Goal: Navigation & Orientation: Find specific page/section

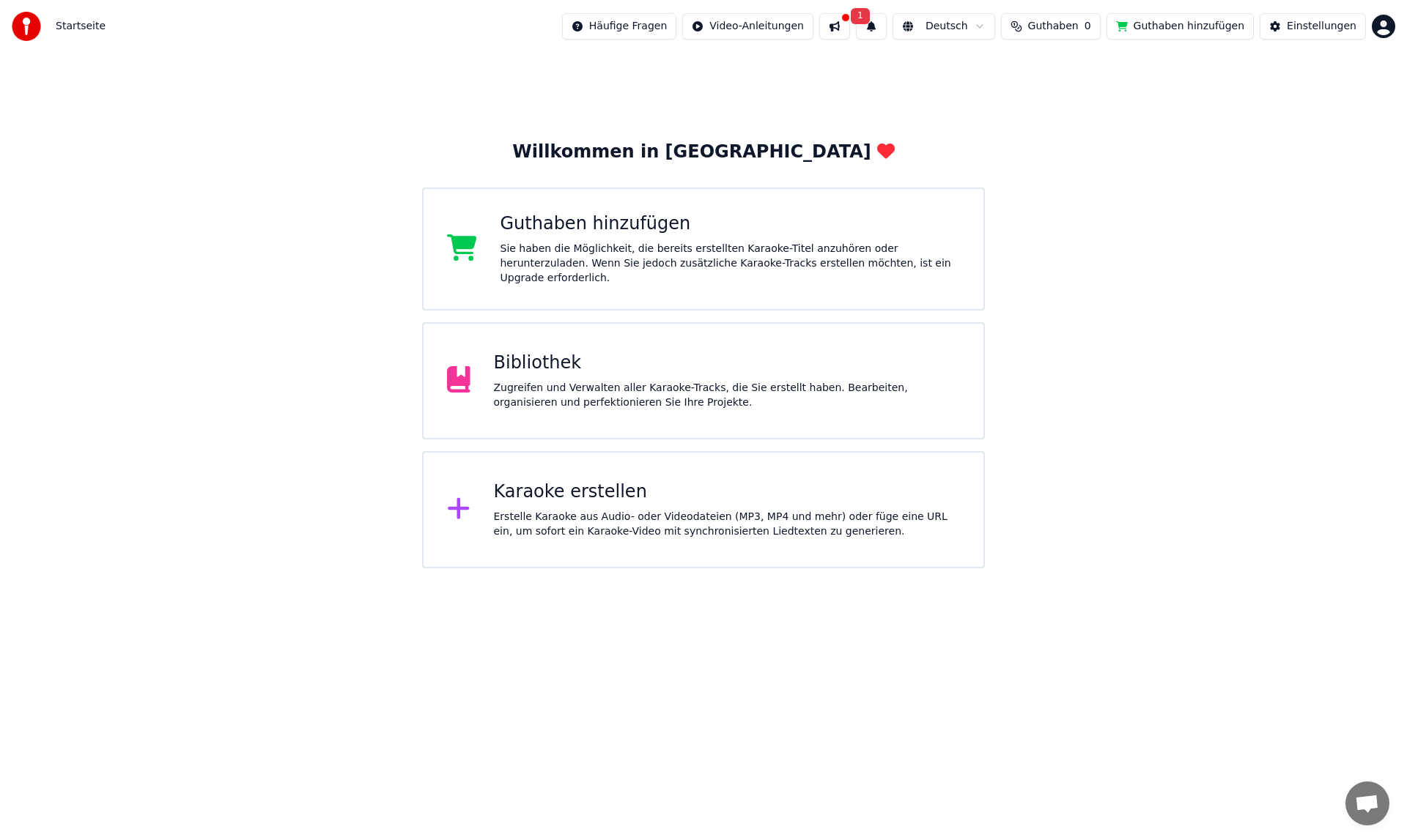
click at [850, 26] on button at bounding box center [835, 26] width 31 height 26
click at [850, 29] on button at bounding box center [835, 26] width 31 height 26
click at [885, 26] on button "1" at bounding box center [871, 26] width 31 height 26
click at [941, 84] on div "Klicken Sie auf die Schaltfläche, um zu aktualisieren" at bounding box center [905, 83] width 268 height 15
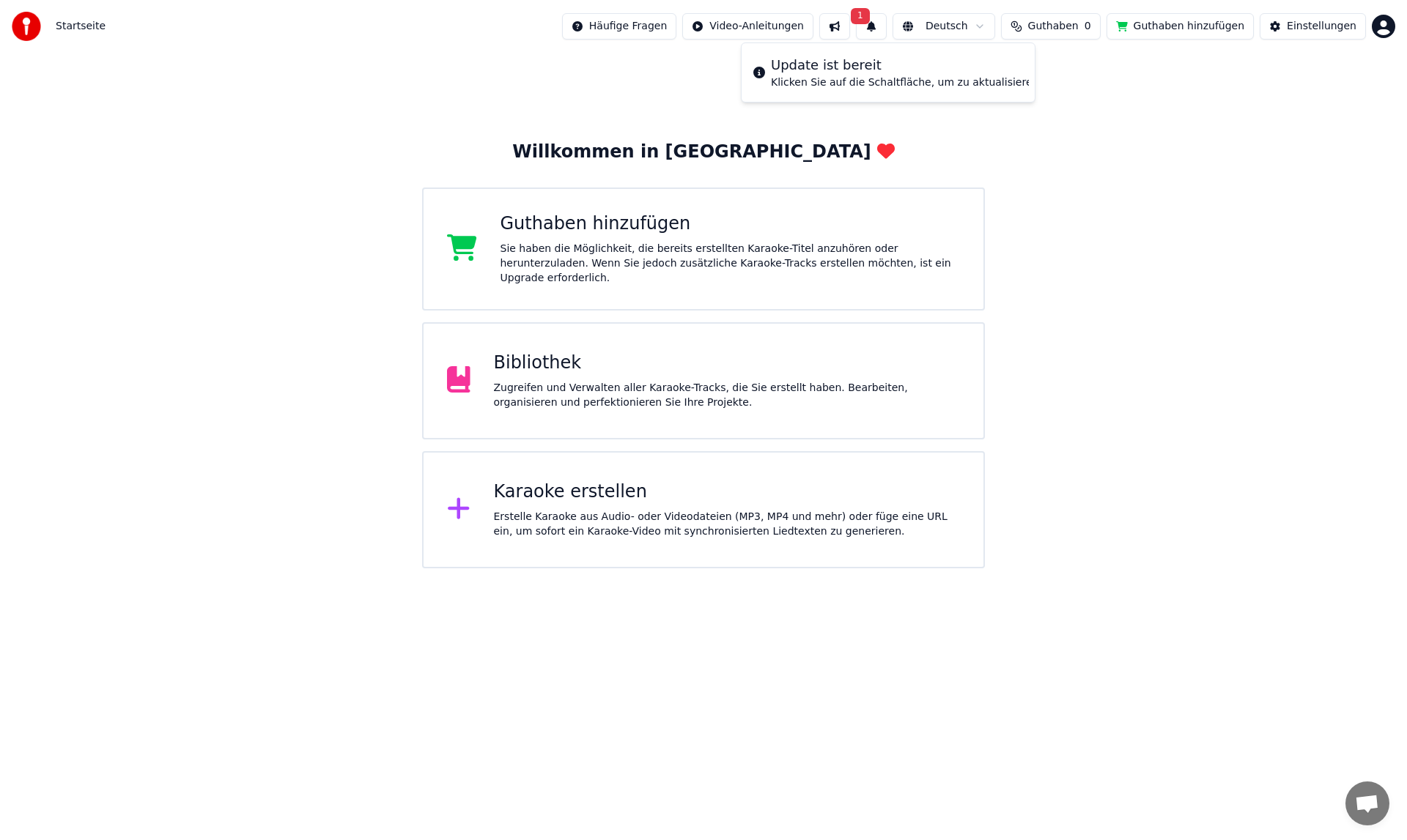
click at [972, 80] on div "Klicken Sie auf die Schaltfläche, um zu aktualisieren" at bounding box center [905, 83] width 268 height 15
click at [870, 15] on span "1" at bounding box center [860, 15] width 19 height 16
click at [853, 80] on div "Klicken Sie auf die Schaltfläche, um zu aktualisieren" at bounding box center [905, 83] width 268 height 15
click at [844, 78] on div "Klicken Sie auf die Schaltfläche, um zu aktualisieren" at bounding box center [905, 83] width 268 height 15
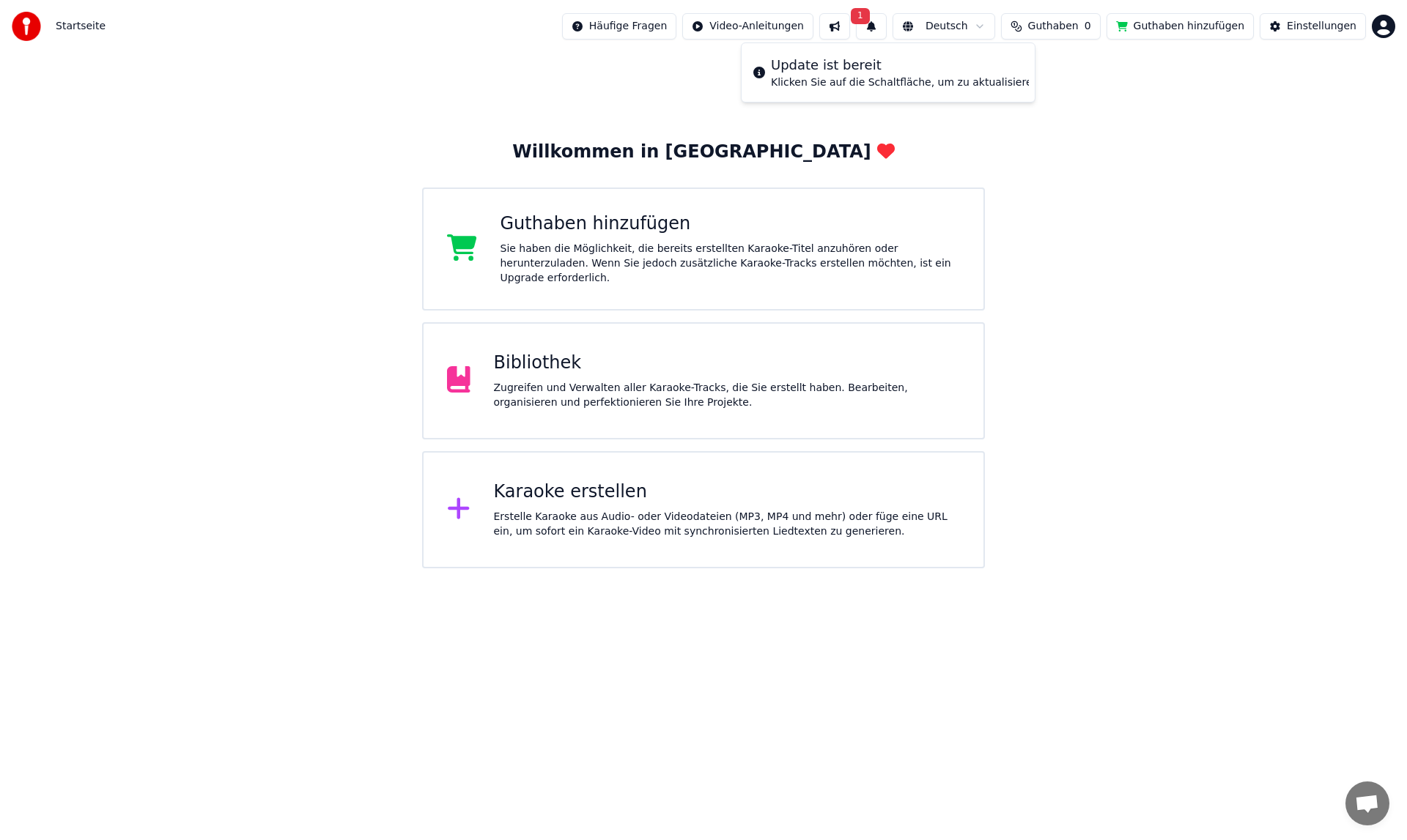
click at [844, 78] on div "Klicken Sie auf die Schaltfläche, um zu aktualisieren" at bounding box center [905, 83] width 268 height 15
click at [1316, 27] on div "Einstellungen" at bounding box center [1322, 26] width 70 height 15
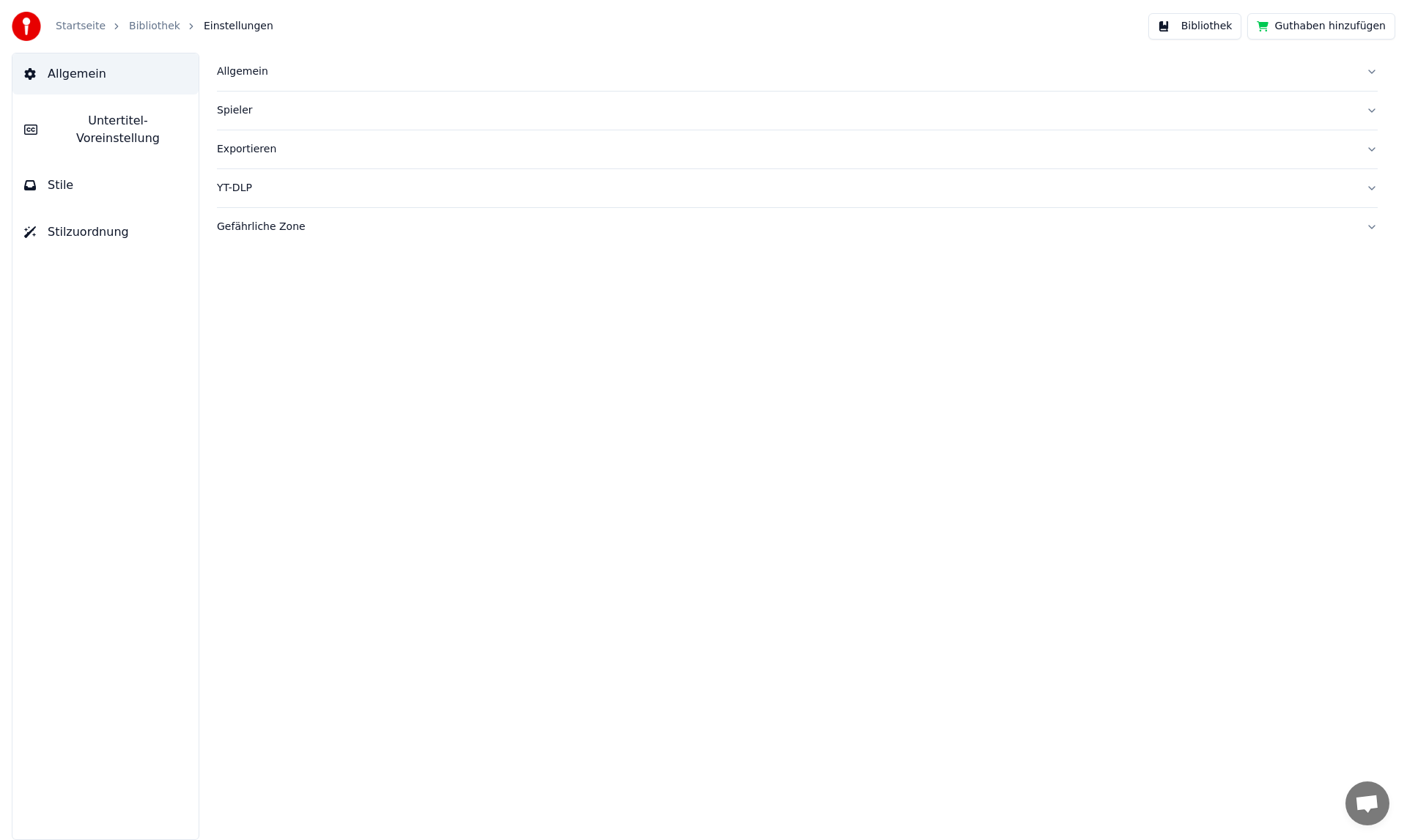
click at [68, 29] on link "Startseite" at bounding box center [80, 26] width 50 height 15
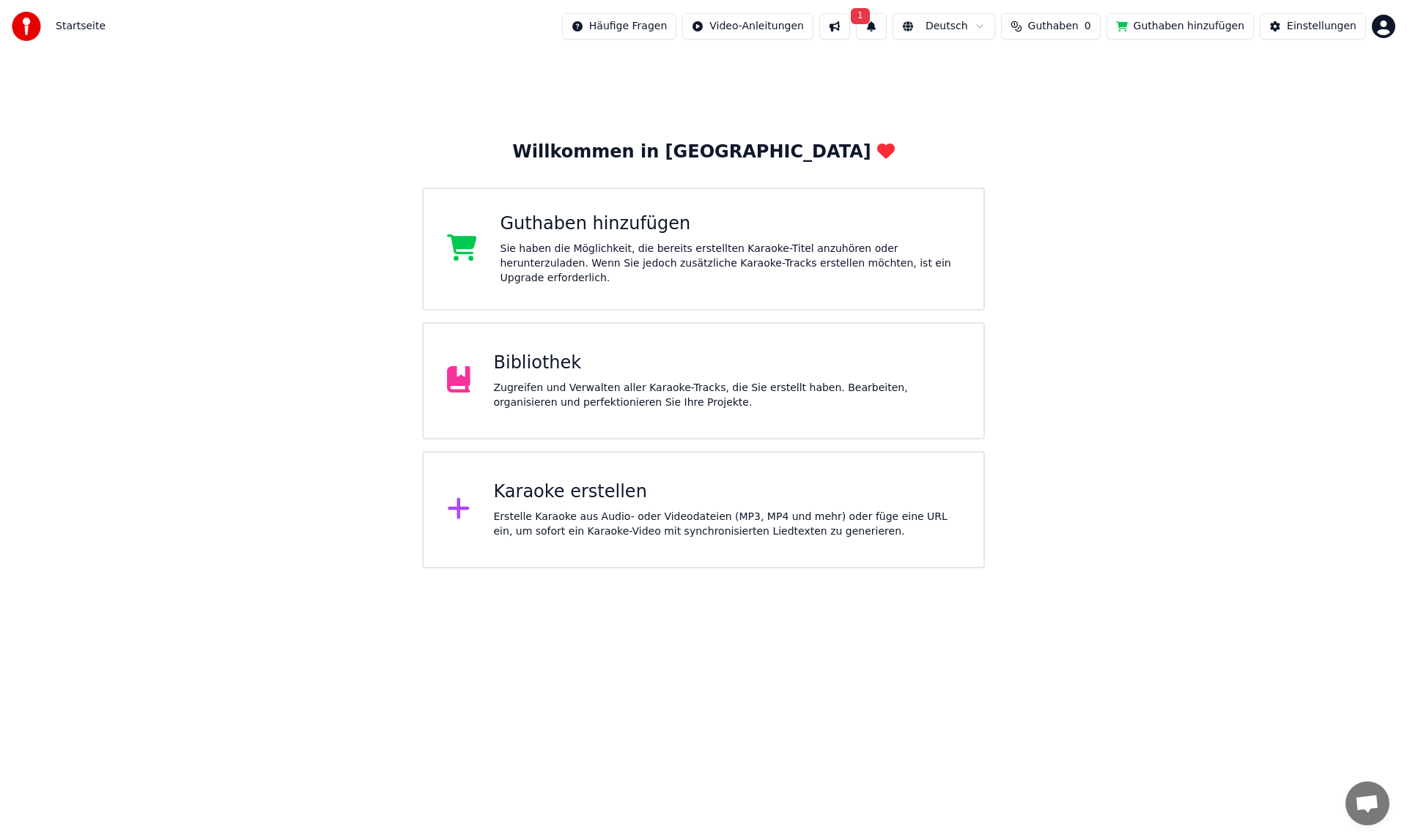
click at [870, 20] on span "1" at bounding box center [860, 15] width 19 height 16
click at [759, 71] on icon at bounding box center [758, 72] width 12 height 12
click at [1119, 210] on div "Willkommen in Youka Guthaben hinzufügen Sie haben die Möglichkeit, die bereits …" at bounding box center [704, 310] width 1407 height 516
